Goal: Task Accomplishment & Management: Use online tool/utility

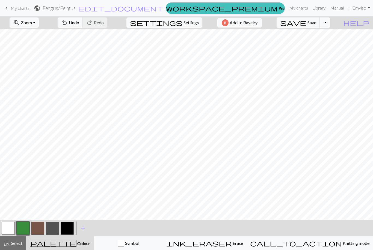
click at [316, 20] on span "Save" at bounding box center [312, 22] width 9 height 5
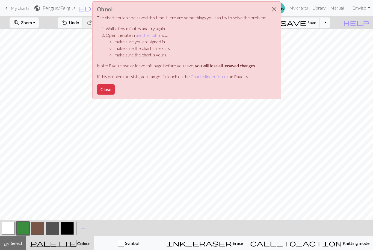
click at [110, 87] on button "Close" at bounding box center [106, 89] width 18 height 10
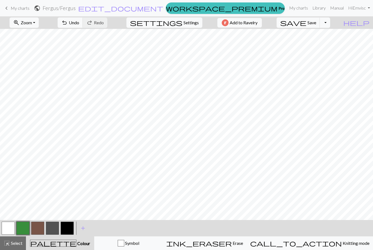
click at [317, 22] on button "save Save Save" at bounding box center [298, 22] width 43 height 10
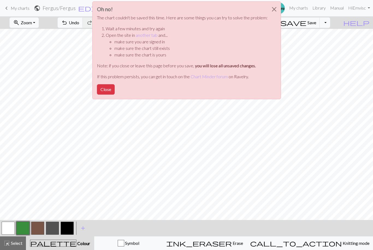
click at [271, 13] on button "Close" at bounding box center [274, 9] width 13 height 15
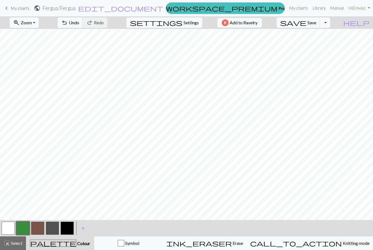
click at [16, 10] on span "My charts" at bounding box center [20, 7] width 19 height 5
click at [24, 8] on span "My charts" at bounding box center [20, 7] width 19 height 5
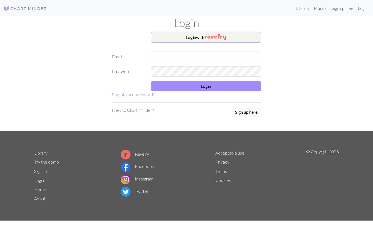
click at [233, 28] on h1 "Login" at bounding box center [186, 22] width 311 height 13
click at [237, 33] on button "Login with" at bounding box center [206, 37] width 110 height 11
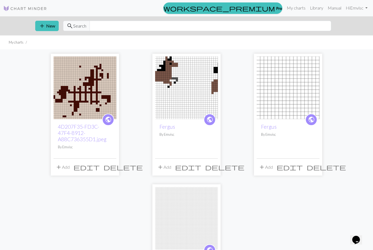
click at [51, 27] on button "add New" at bounding box center [46, 26] width 23 height 10
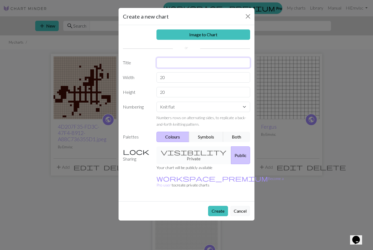
click at [226, 61] on input "text" at bounding box center [203, 63] width 94 height 10
type input "[PERSON_NAME]"
click at [215, 82] on input "20" at bounding box center [203, 77] width 94 height 10
type input "23"
click at [223, 90] on input "20" at bounding box center [203, 92] width 94 height 10
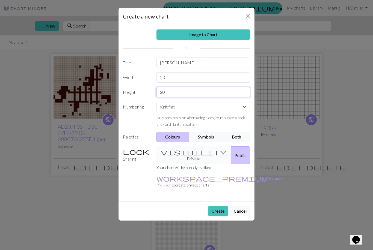
type input "2"
type input "17"
click at [221, 206] on button "Create" at bounding box center [218, 211] width 20 height 10
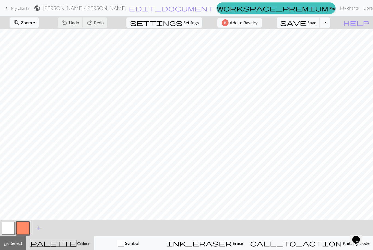
click at [190, 19] on button "settings Settings" at bounding box center [164, 22] width 76 height 10
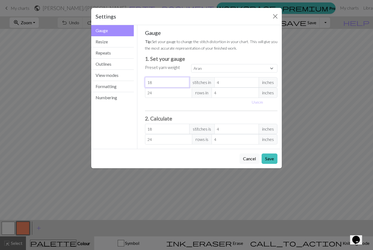
click at [175, 79] on input "18" at bounding box center [167, 82] width 45 height 10
click at [181, 78] on input "18" at bounding box center [167, 82] width 45 height 10
click at [178, 87] on input "18" at bounding box center [167, 82] width 45 height 10
select select "custom"
type input "1"
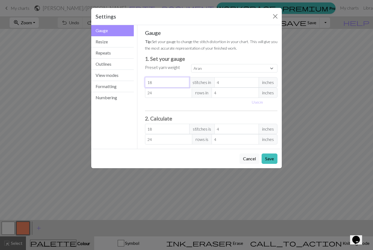
type input "1"
type input "0"
type input "2"
type input "24"
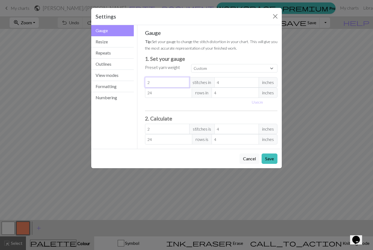
type input "24"
click at [178, 95] on input "24" at bounding box center [168, 93] width 47 height 10
type input "2"
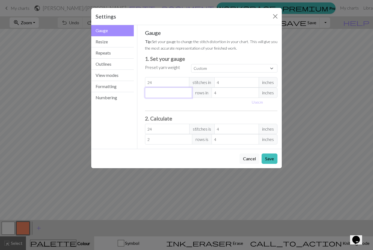
type input "0"
type input "3"
type input "32"
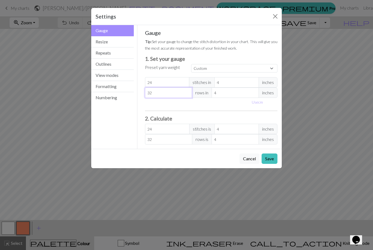
type input "32"
click at [268, 160] on button "Save" at bounding box center [270, 159] width 16 height 10
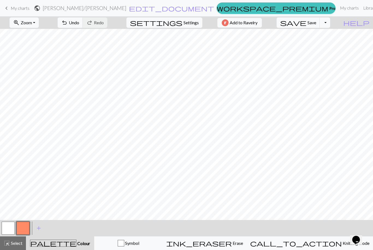
click at [41, 230] on span "add" at bounding box center [39, 229] width 7 height 8
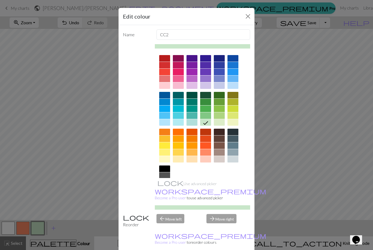
click at [220, 145] on div at bounding box center [219, 146] width 11 height 7
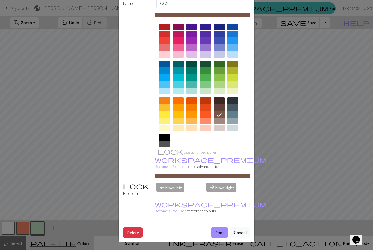
scroll to position [31, 0]
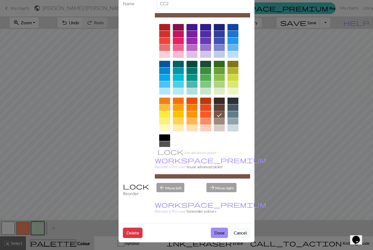
click at [224, 232] on button "Done" at bounding box center [219, 233] width 17 height 10
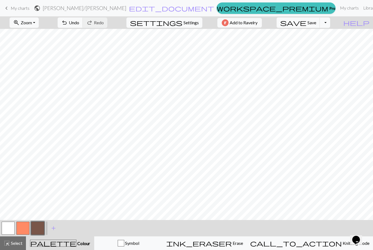
click at [54, 229] on span "add" at bounding box center [53, 229] width 7 height 8
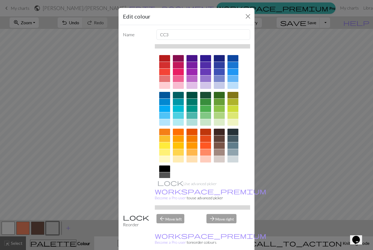
click at [193, 141] on div at bounding box center [192, 139] width 11 height 7
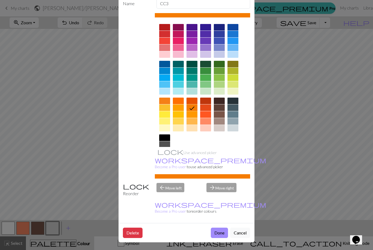
click at [221, 234] on button "Done" at bounding box center [219, 233] width 17 height 10
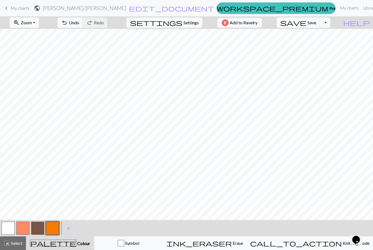
click at [69, 229] on span "add" at bounding box center [68, 229] width 7 height 8
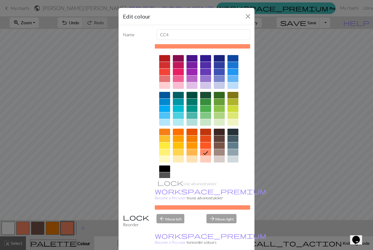
click at [166, 170] on div at bounding box center [164, 169] width 11 height 7
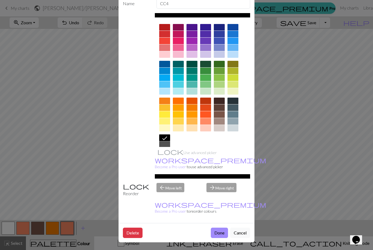
click at [221, 233] on button "Done" at bounding box center [219, 233] width 17 height 10
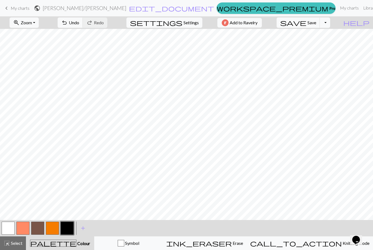
click at [43, 230] on button "button" at bounding box center [37, 228] width 13 height 13
click at [79, 22] on span "Undo" at bounding box center [74, 22] width 10 height 5
click at [55, 227] on button "button" at bounding box center [52, 228] width 13 height 13
click at [9, 228] on button "button" at bounding box center [8, 228] width 13 height 13
click at [55, 231] on button "button" at bounding box center [52, 228] width 13 height 13
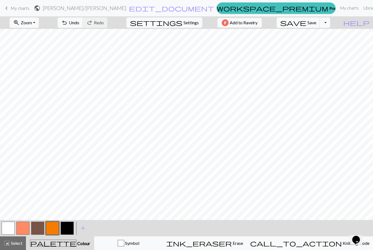
click at [79, 21] on span "Undo" at bounding box center [74, 22] width 10 height 5
click at [79, 25] on span "Undo" at bounding box center [74, 22] width 10 height 5
click at [79, 23] on span "Undo" at bounding box center [74, 22] width 10 height 5
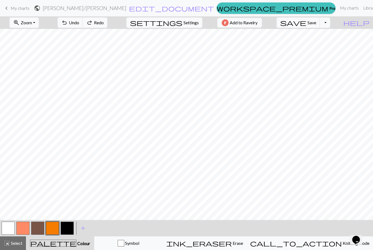
click at [79, 23] on span "Undo" at bounding box center [74, 22] width 10 height 5
click at [40, 229] on button "button" at bounding box center [37, 228] width 13 height 13
click at [52, 226] on button "button" at bounding box center [52, 228] width 13 height 13
click at [69, 229] on button "button" at bounding box center [67, 228] width 13 height 13
click at [50, 229] on button "button" at bounding box center [52, 228] width 13 height 13
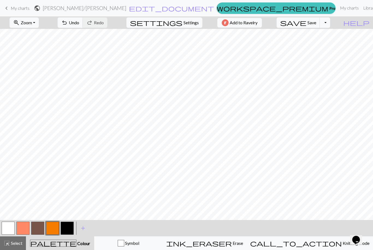
click at [40, 227] on button "button" at bounding box center [37, 228] width 13 height 13
click at [52, 227] on button "button" at bounding box center [52, 228] width 13 height 13
click at [40, 226] on button "button" at bounding box center [37, 228] width 13 height 13
click at [69, 225] on button "button" at bounding box center [67, 228] width 13 height 13
click at [52, 229] on button "button" at bounding box center [52, 228] width 13 height 13
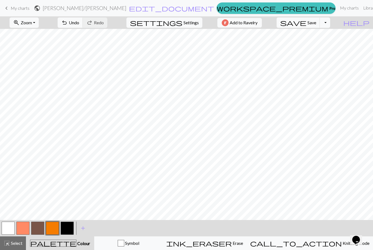
click at [69, 227] on button "button" at bounding box center [67, 228] width 13 height 13
click at [79, 24] on span "Undo" at bounding box center [74, 22] width 10 height 5
click at [83, 26] on button "undo Undo Undo" at bounding box center [70, 22] width 25 height 10
click at [83, 25] on button "undo Undo Undo" at bounding box center [70, 22] width 25 height 10
click at [37, 227] on button "button" at bounding box center [37, 228] width 13 height 13
